Goal: Information Seeking & Learning: Understand process/instructions

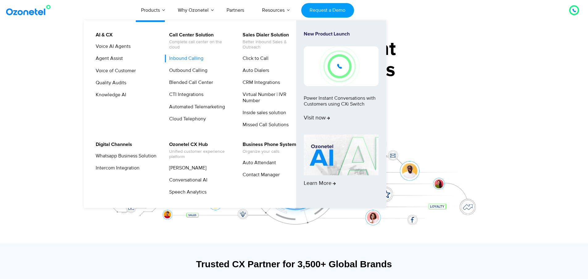
click at [184, 59] on link "Inbound Calling" at bounding box center [184, 59] width 39 height 8
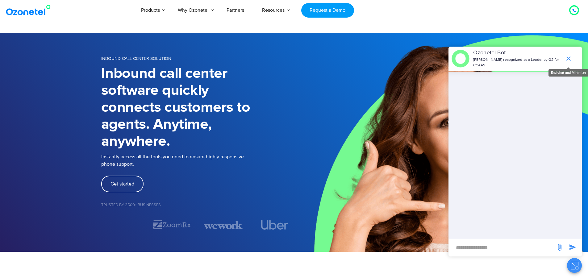
click at [568, 55] on icon "end chat or minimize" at bounding box center [568, 58] width 7 height 7
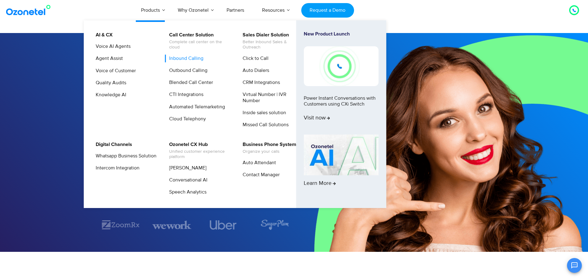
click at [184, 58] on link "Inbound Calling" at bounding box center [184, 59] width 39 height 8
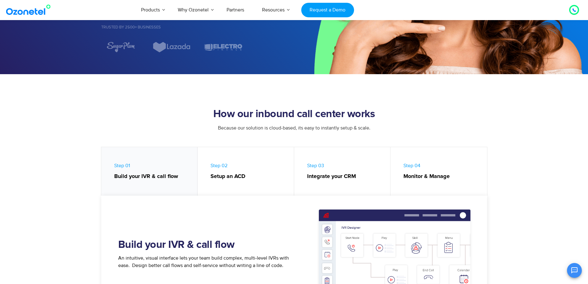
scroll to position [175, 0]
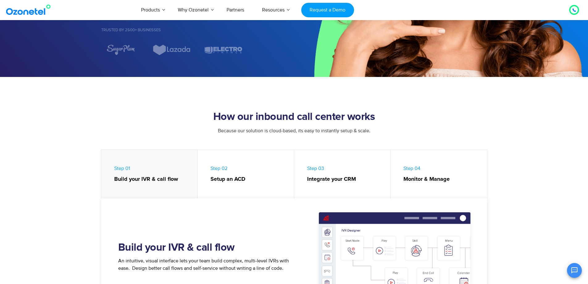
click at [235, 174] on link "Step 02 Setup an ACD" at bounding box center [246, 176] width 97 height 52
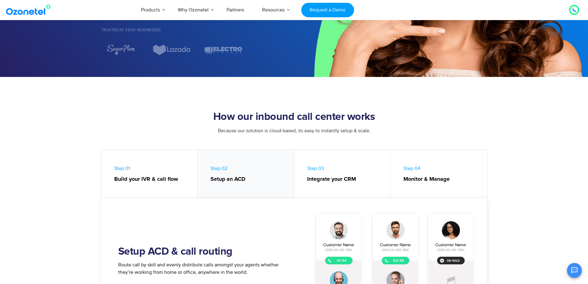
click at [321, 171] on link "Step 03 Integrate your CRM" at bounding box center [342, 176] width 97 height 52
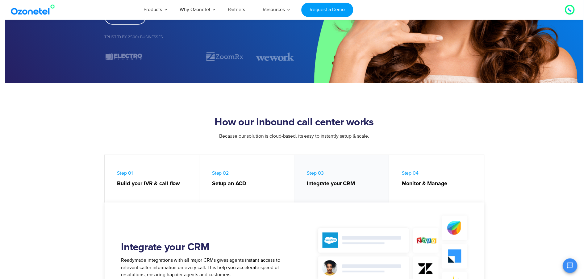
scroll to position [0, 0]
